Goal: Complete application form

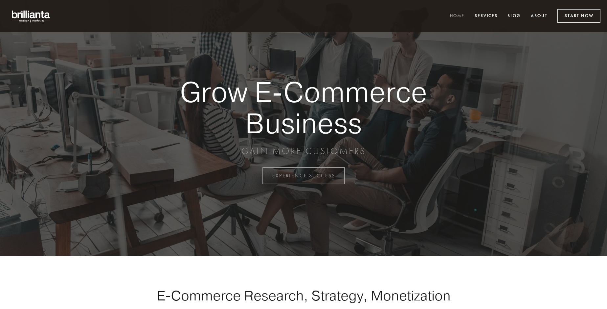
scroll to position [1723, 0]
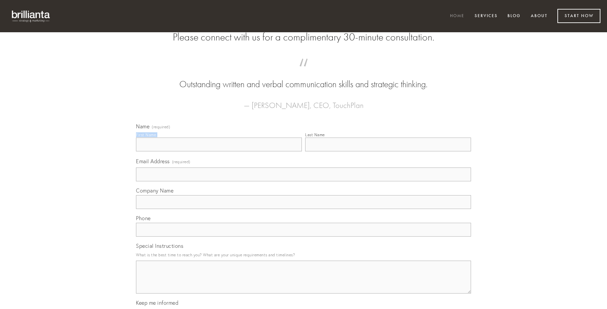
type input "[PERSON_NAME]"
click at [388, 151] on input "Last Name" at bounding box center [388, 144] width 166 height 14
type input "[PERSON_NAME]"
click at [304, 181] on input "Email Address (required)" at bounding box center [303, 174] width 335 height 14
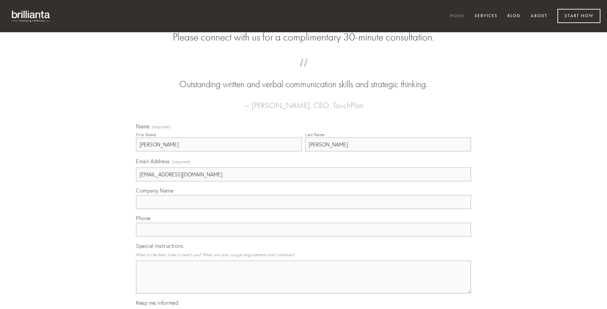
type input "[EMAIL_ADDRESS][DOMAIN_NAME]"
click at [304, 209] on input "Company Name" at bounding box center [303, 202] width 335 height 14
type input "dolore"
click at [304, 236] on input "text" at bounding box center [303, 230] width 335 height 14
click at [304, 283] on textarea "Special Instructions" at bounding box center [303, 276] width 335 height 33
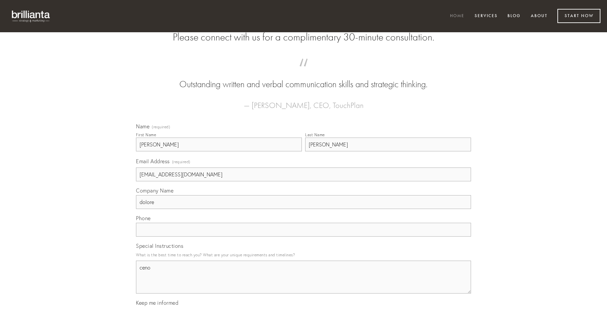
type textarea "ceno"
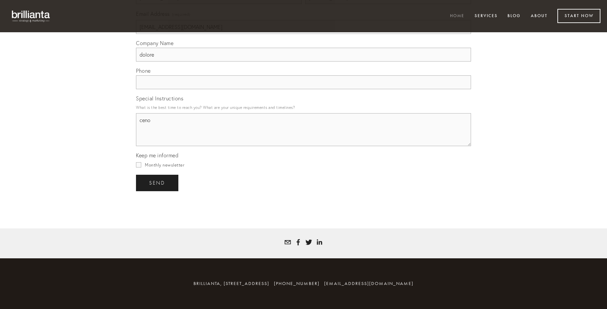
click at [158, 182] on span "send" at bounding box center [157, 183] width 16 height 6
